Goal: Task Accomplishment & Management: Manage account settings

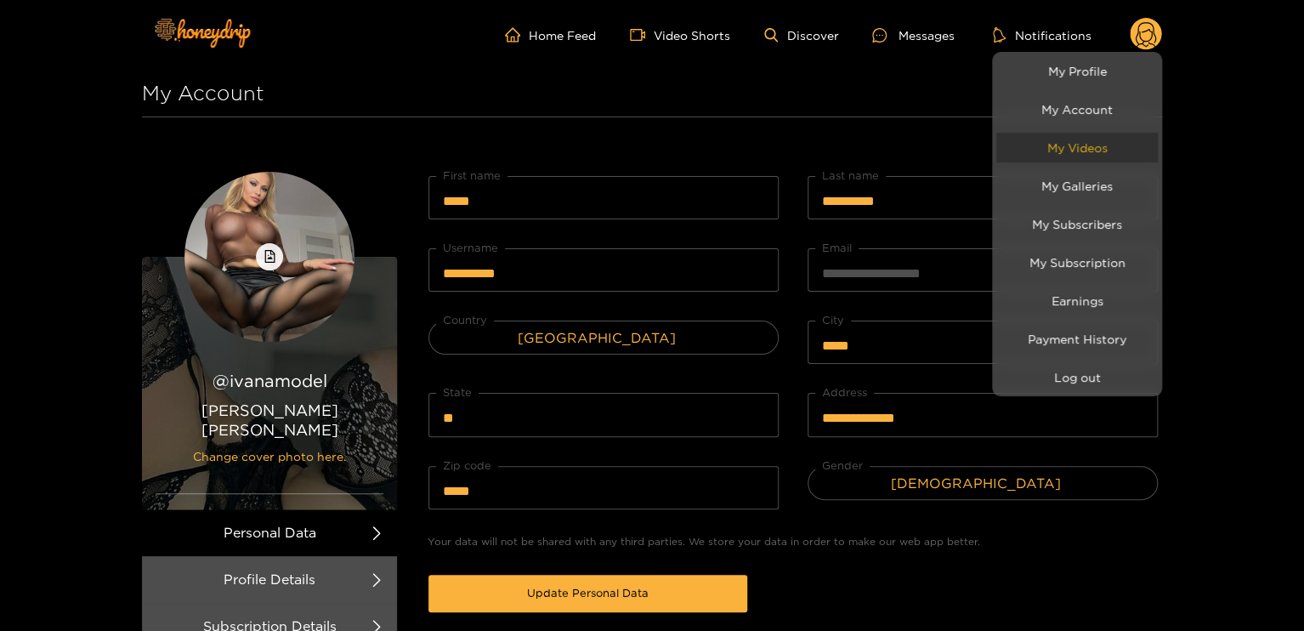
click at [1086, 150] on link "My Videos" at bounding box center [1077, 148] width 162 height 30
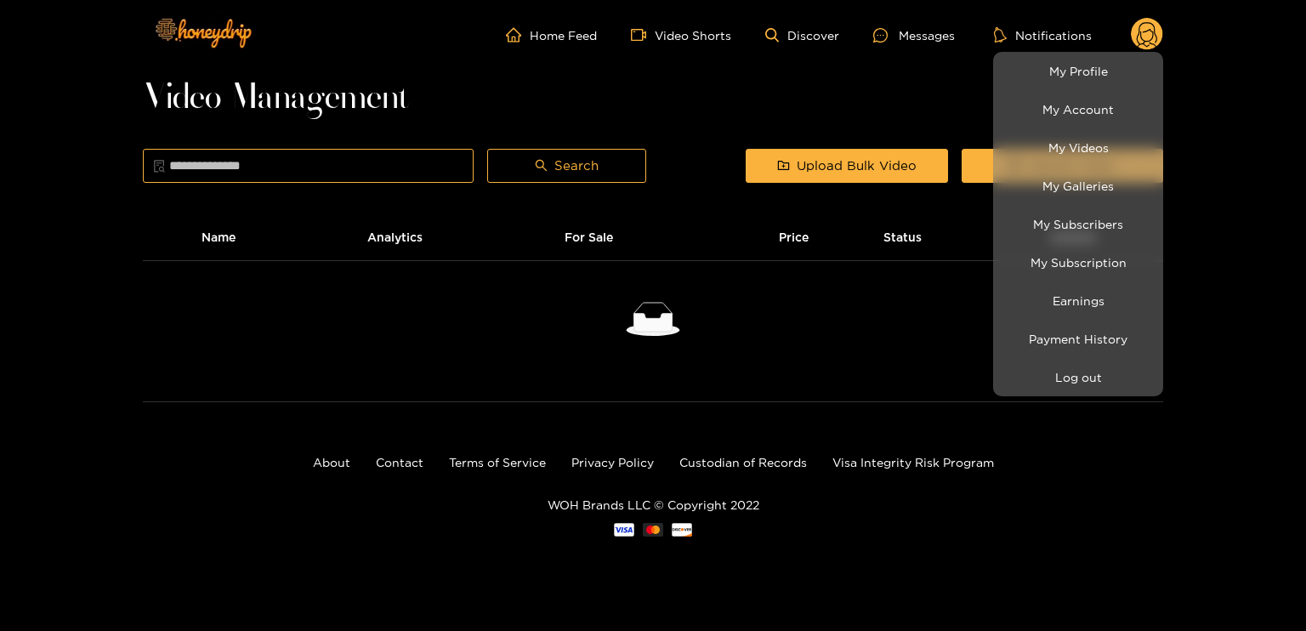
click at [921, 205] on div at bounding box center [653, 315] width 1306 height 631
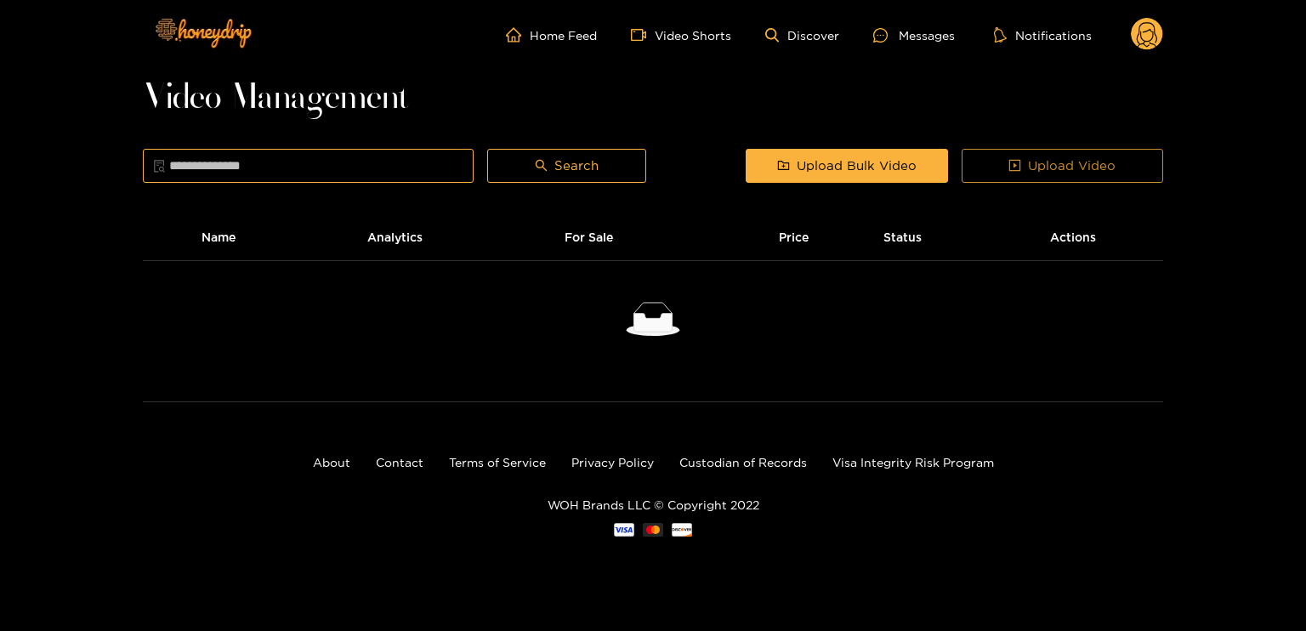
click at [1030, 158] on span "Upload Video" at bounding box center [1072, 166] width 88 height 20
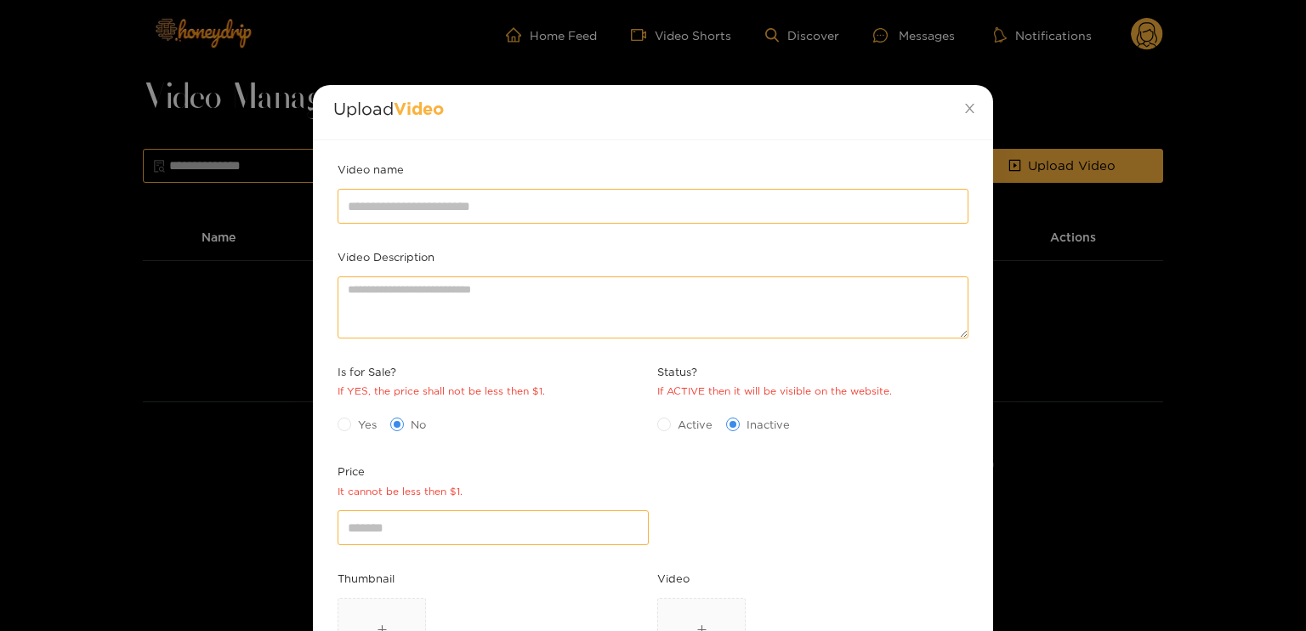
click at [1216, 265] on div "Upload Video Video name Video Description Is for Sale? If YES, the price shall …" at bounding box center [653, 315] width 1306 height 631
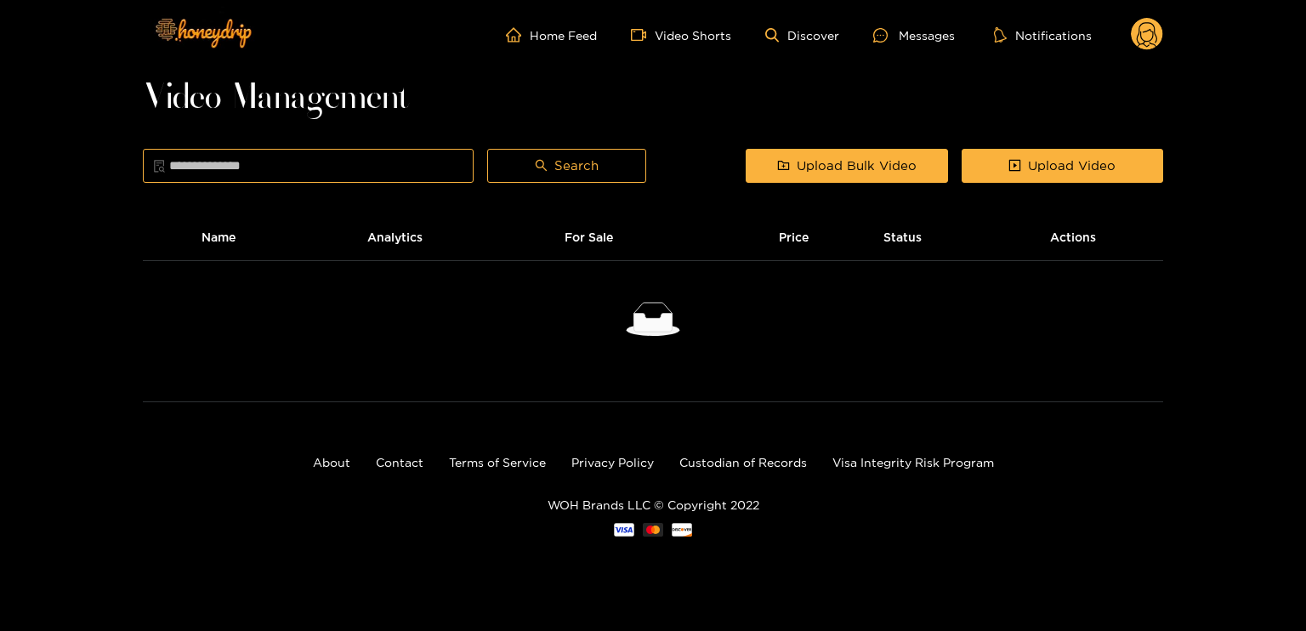
click at [1136, 30] on circle at bounding box center [1147, 34] width 32 height 32
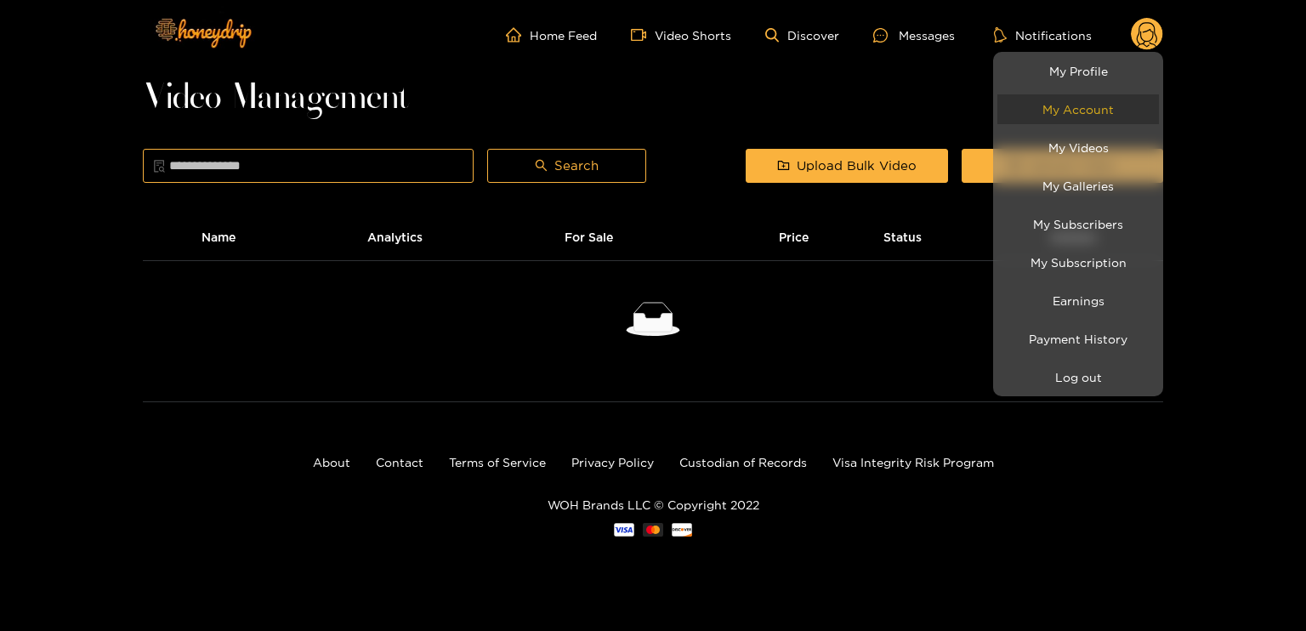
click at [1100, 101] on link "My Account" at bounding box center [1078, 109] width 162 height 30
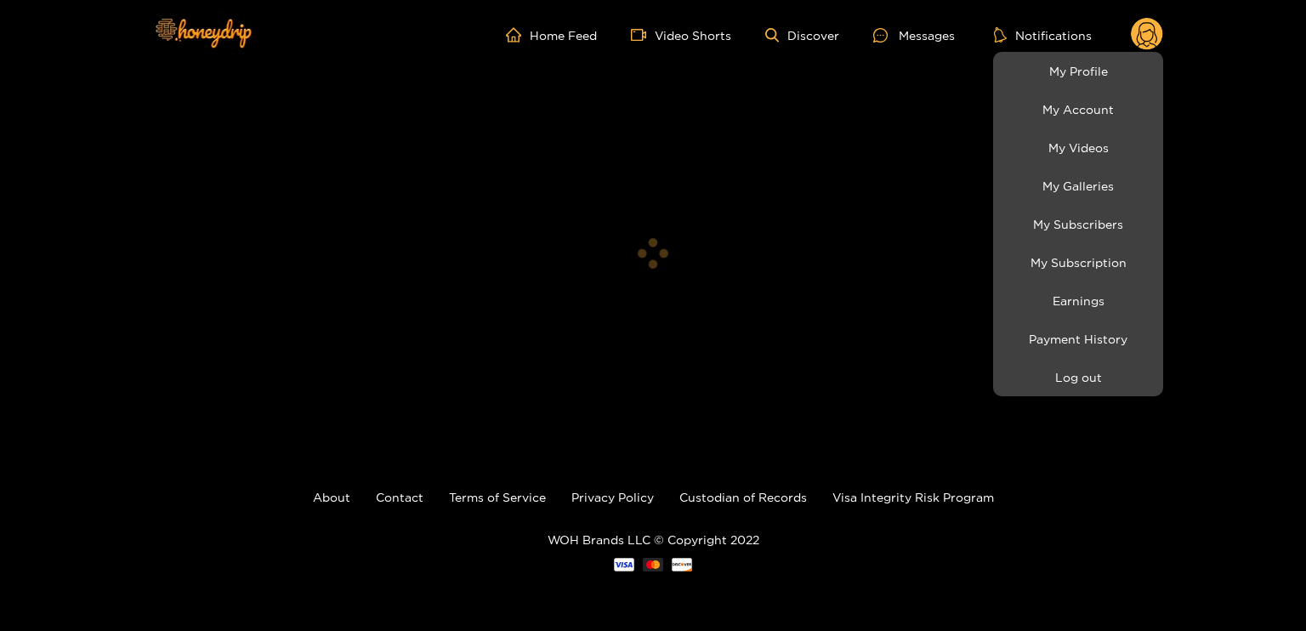
click at [547, 33] on div at bounding box center [653, 315] width 1306 height 631
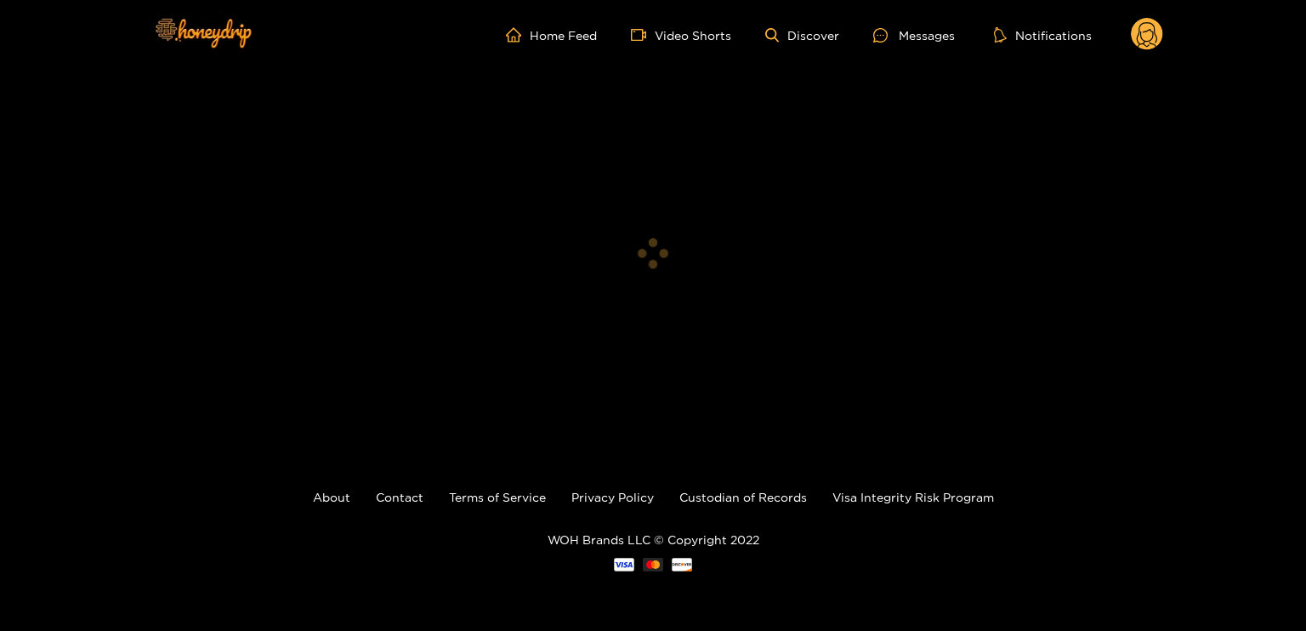
click at [292, 96] on div "Home Feed Video Shorts Discover Messages Notifications 0 videos discover messag…" at bounding box center [653, 311] width 1306 height 622
